Goal: Task Accomplishment & Management: Complete application form

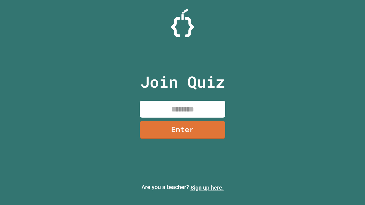
click at [207, 188] on link "Sign up here." at bounding box center [206, 187] width 33 height 7
